Goal: Use online tool/utility: Utilize a website feature to perform a specific function

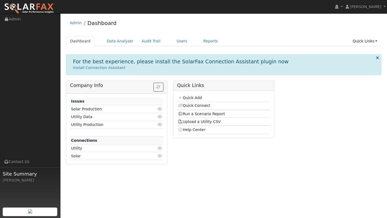
click at [112, 46] on div "Dashboard Data Analyzer Audit Trail Users Reports Quick Links Quick Add Quick C…" at bounding box center [224, 43] width 316 height 15
click at [107, 42] on link "Data Analyzer" at bounding box center [120, 41] width 35 height 10
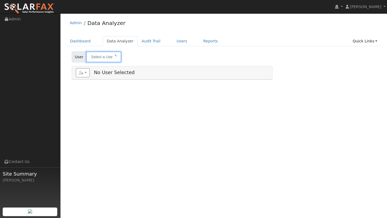
type input "Marianne Lam"
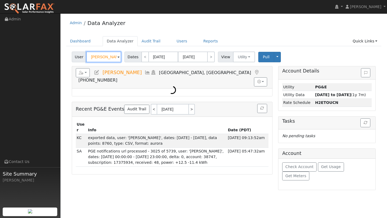
click at [105, 55] on input "Marianne Lam" at bounding box center [103, 57] width 35 height 11
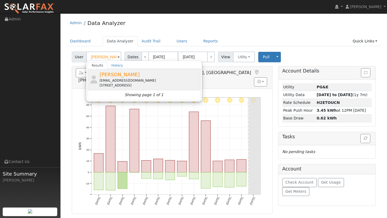
click at [117, 72] on div "Bessie Mattice bessieh931@gmail.com 242 Lighthouse Way, Vacaville, CA 95688" at bounding box center [150, 79] width 100 height 17
type input "[PERSON_NAME]"
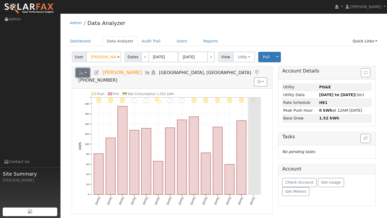
click at [87, 73] on button "button" at bounding box center [83, 72] width 14 height 9
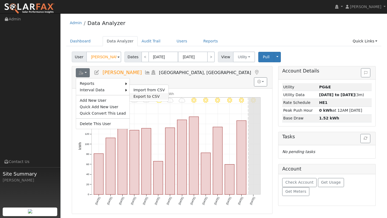
click at [136, 95] on link "Export to CSV" at bounding box center [149, 96] width 39 height 6
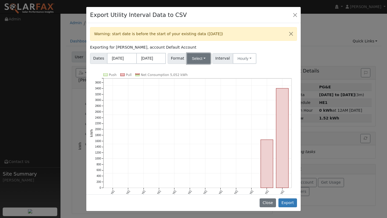
click at [200, 59] on button "Select" at bounding box center [198, 58] width 23 height 11
click at [201, 104] on link "Aurora" at bounding box center [205, 105] width 38 height 8
click at [294, 204] on button "Export" at bounding box center [288, 203] width 19 height 9
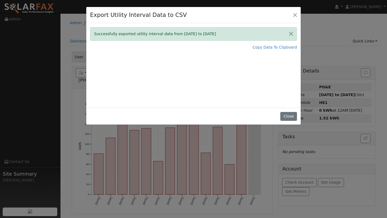
click at [271, 53] on div "Successfully exported utility interval data from 10/01/24 to 09/30/25 Copy Data…" at bounding box center [193, 65] width 215 height 85
click at [270, 47] on link "Copy Data To Clipboard" at bounding box center [275, 48] width 44 height 6
click at [296, 16] on button "Close" at bounding box center [296, 15] width 8 height 8
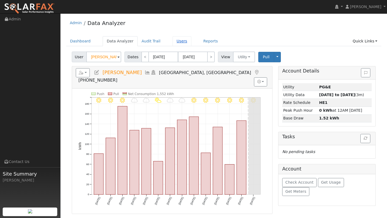
click at [173, 46] on link "Users" at bounding box center [182, 41] width 19 height 10
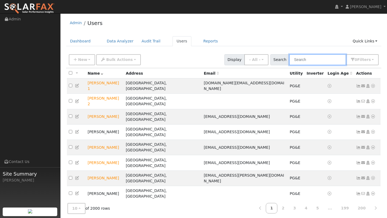
click at [299, 62] on input "text" at bounding box center [317, 59] width 57 height 11
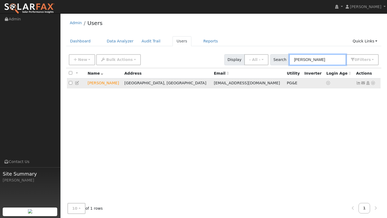
type input "[PERSON_NAME]"
click at [374, 83] on icon at bounding box center [373, 83] width 5 height 4
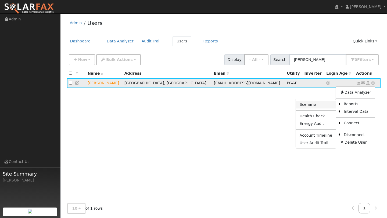
click at [334, 106] on link "Scenario" at bounding box center [316, 105] width 40 height 8
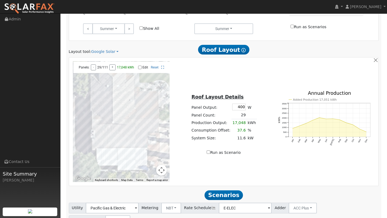
scroll to position [319, 0]
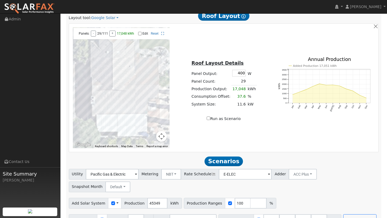
click at [160, 138] on button "Map camera controls" at bounding box center [161, 136] width 11 height 11
click at [152, 139] on button "Zoom out" at bounding box center [148, 136] width 11 height 11
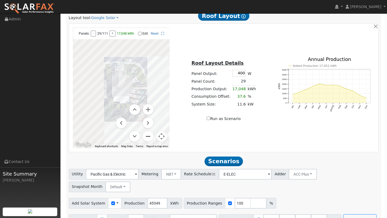
click at [152, 139] on button "Zoom out" at bounding box center [148, 136] width 11 height 11
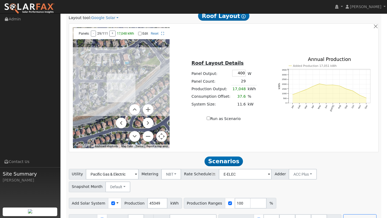
click at [171, 139] on div "← Move left → Move right ↑ Move up ↓ Move down + Zoom in - Zoom out Home Jump l…" at bounding box center [121, 87] width 103 height 121
click at [167, 138] on div "Panels: - 29/111 + 17,048 kWh Edit Reset Keyboard shortcuts Map Data Imagery ©2…" at bounding box center [121, 87] width 97 height 121
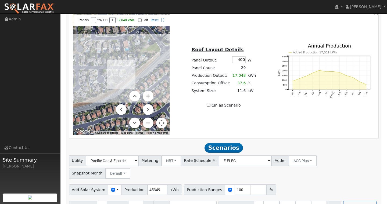
scroll to position [333, 0]
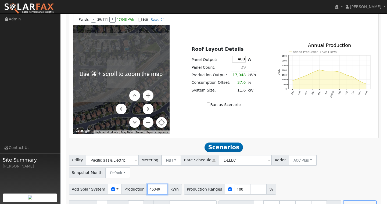
click at [155, 184] on input "45349" at bounding box center [157, 189] width 20 height 11
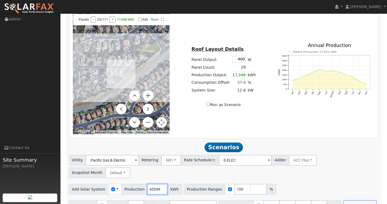
click at [156, 184] on input "45349" at bounding box center [157, 189] width 20 height 11
type input "4"
type input "25149"
click at [181, 112] on div "← Move left → Move right ↑ Move up ↓ Move down + Zoom in - Zoom out Home Jump l…" at bounding box center [224, 73] width 308 height 121
click at [343, 201] on button "Run Scenarios" at bounding box center [359, 206] width 33 height 11
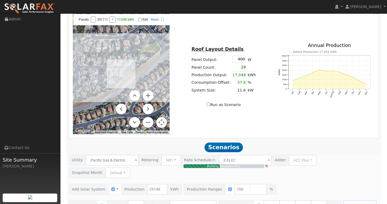
scroll to position [116, 0]
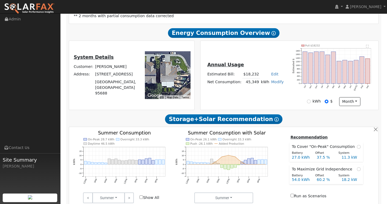
type input "16.8"
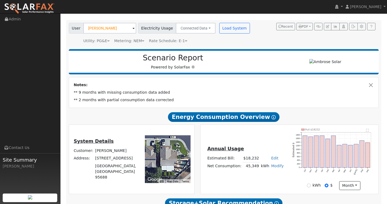
scroll to position [22, 0]
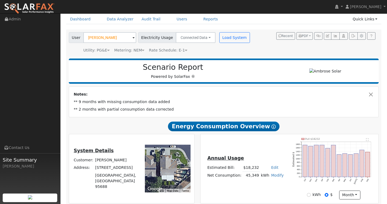
click at [274, 176] on link "Modify" at bounding box center [277, 175] width 13 height 4
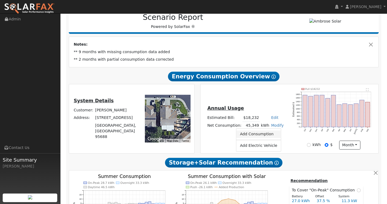
click at [255, 134] on link "Add Consumption" at bounding box center [258, 135] width 45 height 8
type input "45349"
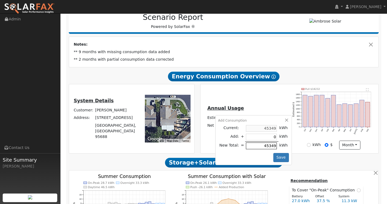
click at [267, 148] on input "45349" at bounding box center [261, 146] width 31 height 7
click at [263, 147] on input "45349" at bounding box center [261, 146] width 31 height 7
type input "-40000"
type input "5349"
type input "-10000"
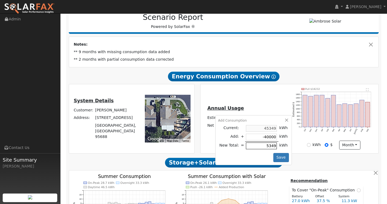
type input "35349"
click at [280, 155] on button "Save" at bounding box center [282, 157] width 16 height 9
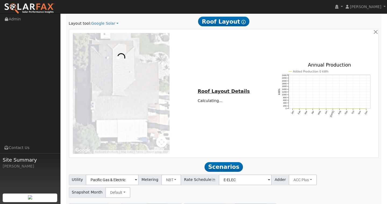
scroll to position [333, 0]
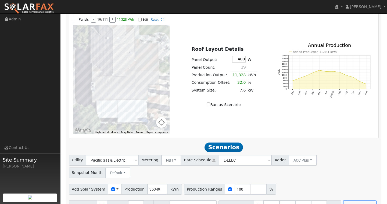
click at [160, 119] on button "Map camera controls" at bounding box center [161, 122] width 11 height 11
click at [147, 125] on button "Zoom out" at bounding box center [148, 122] width 11 height 11
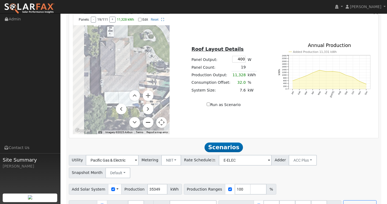
click at [147, 125] on button "Zoom out" at bounding box center [148, 122] width 11 height 11
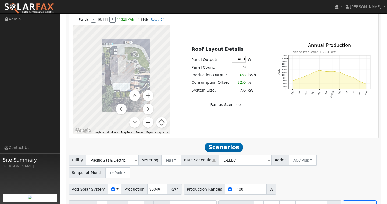
click at [147, 125] on button "Zoom out" at bounding box center [148, 122] width 11 height 11
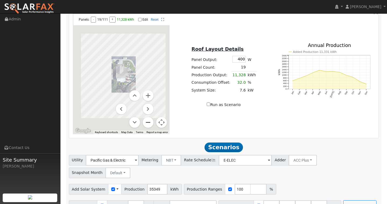
click at [147, 125] on button "Zoom out" at bounding box center [148, 122] width 11 height 11
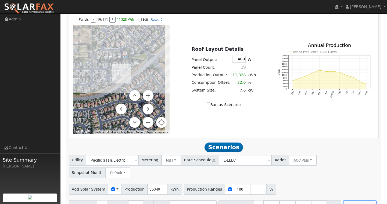
click at [159, 124] on button "Map camera controls" at bounding box center [161, 122] width 11 height 11
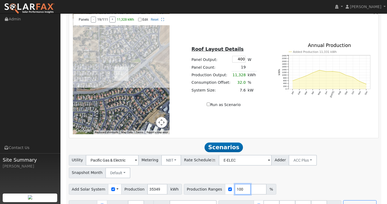
click at [236, 184] on input "100" at bounding box center [243, 189] width 16 height 11
click at [189, 127] on div "← Move left → Move right ↑ Move up ↓ Move down + Zoom in - Zoom out Home Jump l…" at bounding box center [224, 73] width 308 height 121
click at [343, 201] on button "Run Scenarios" at bounding box center [359, 206] width 33 height 11
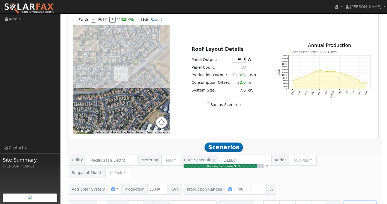
type input "23.6"
type input "$82,481"
type input "$32,400"
type input "$34,464"
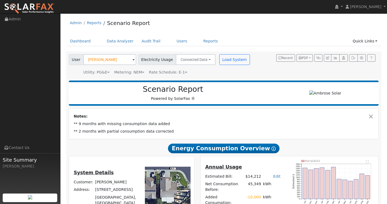
scroll to position [69, 0]
